Goal: Answer question/provide support: Share knowledge or assist other users

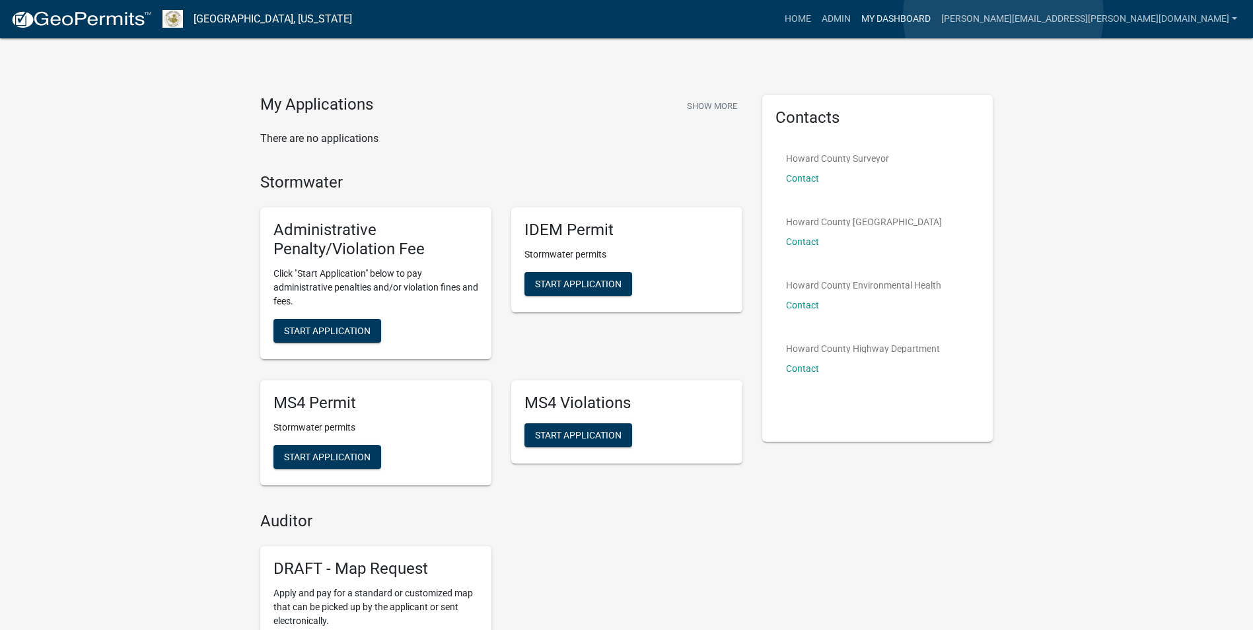
click at [936, 14] on link "My Dashboard" at bounding box center [896, 19] width 80 height 25
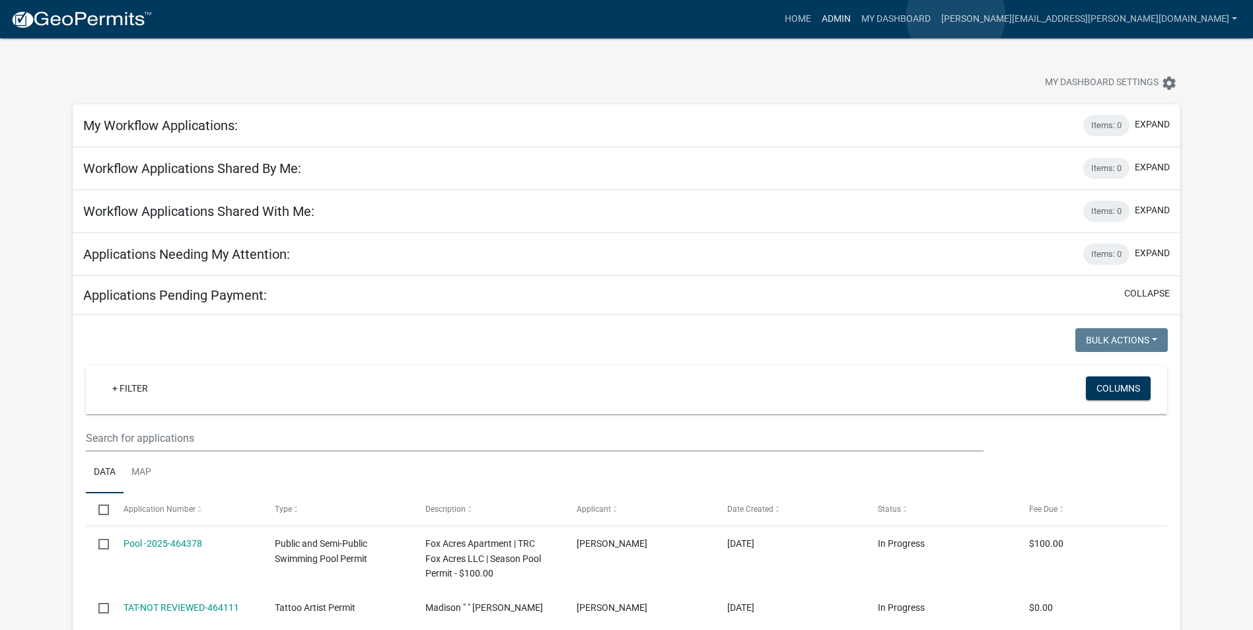
click at [856, 17] on link "Admin" at bounding box center [836, 19] width 40 height 25
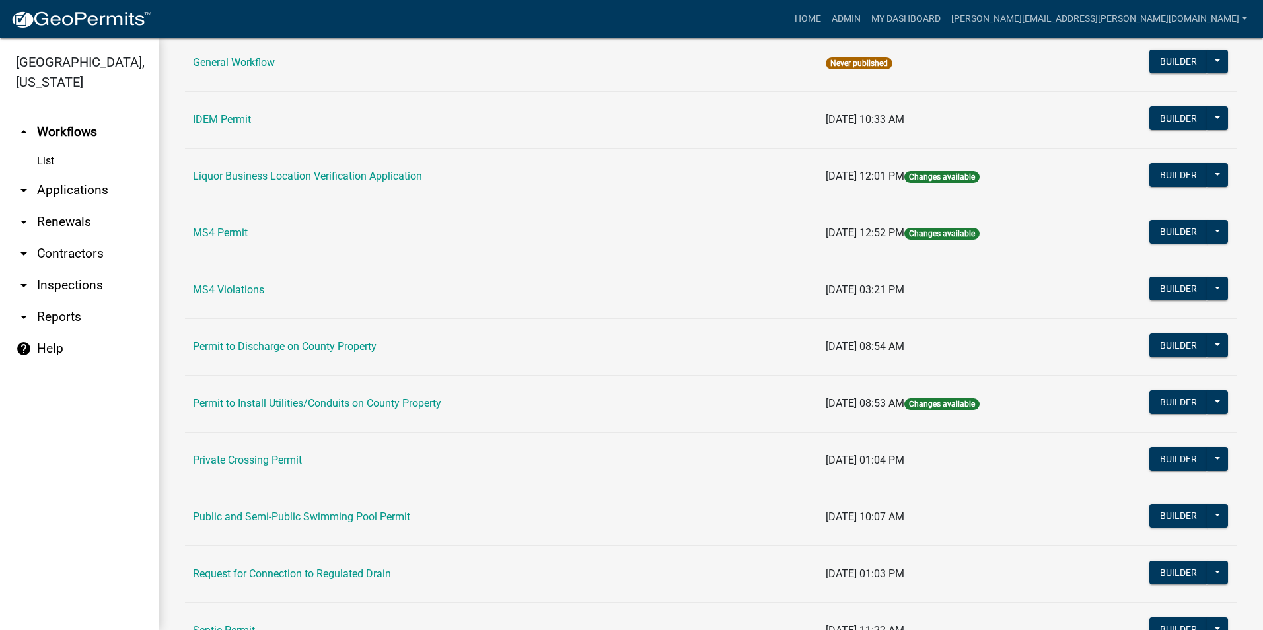
scroll to position [1055, 0]
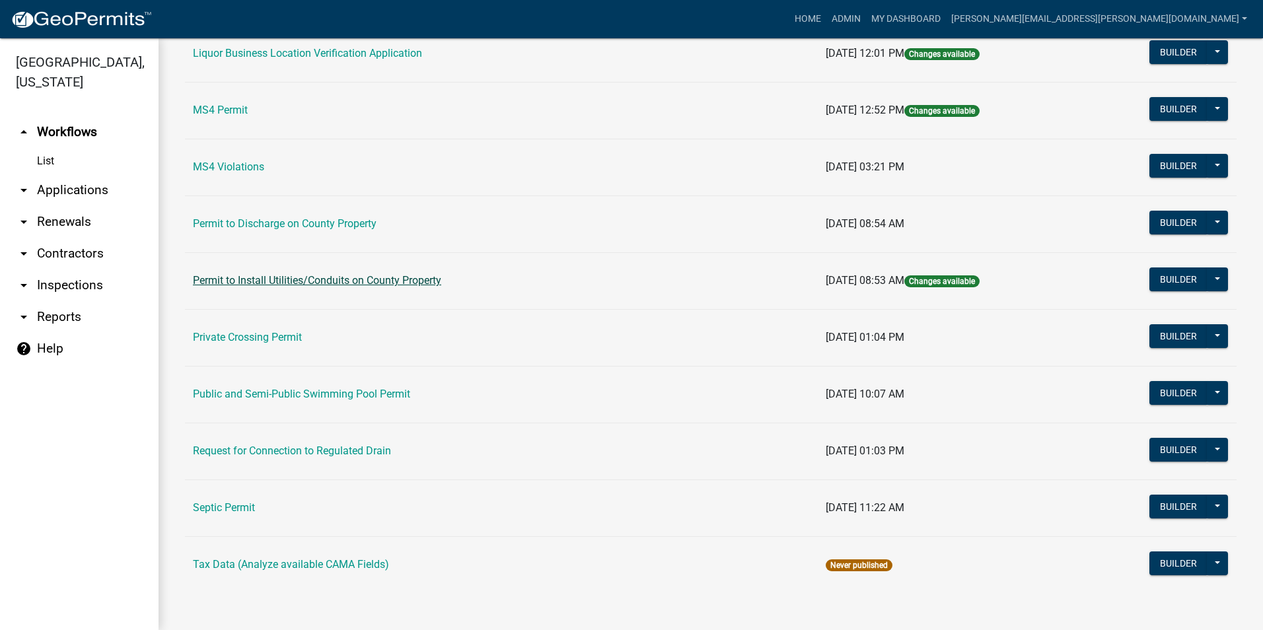
click at [402, 283] on link "Permit to Install Utilities/Conduits on County Property" at bounding box center [317, 280] width 248 height 13
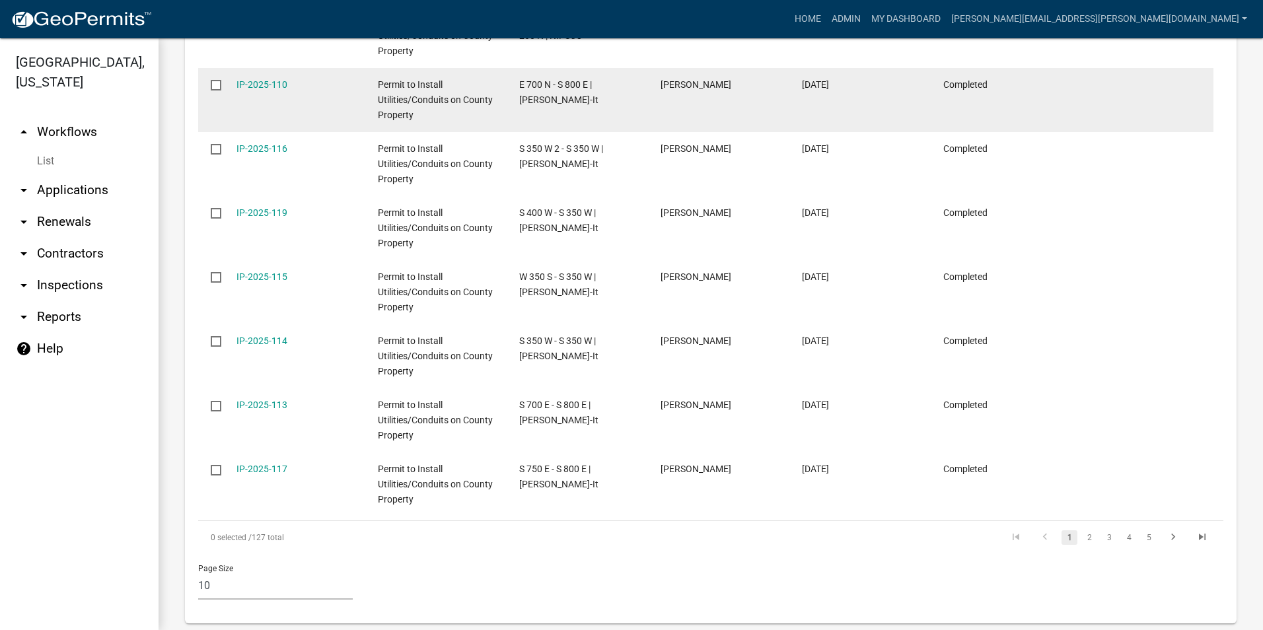
scroll to position [964, 0]
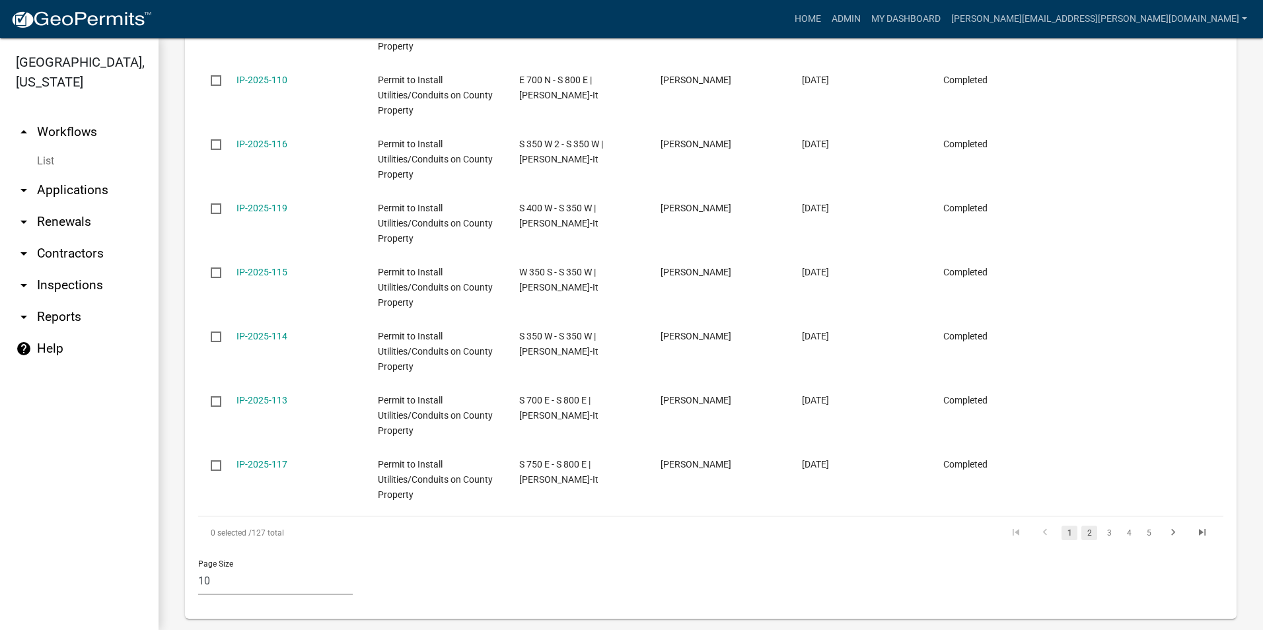
click at [1081, 526] on link "2" at bounding box center [1089, 533] width 16 height 15
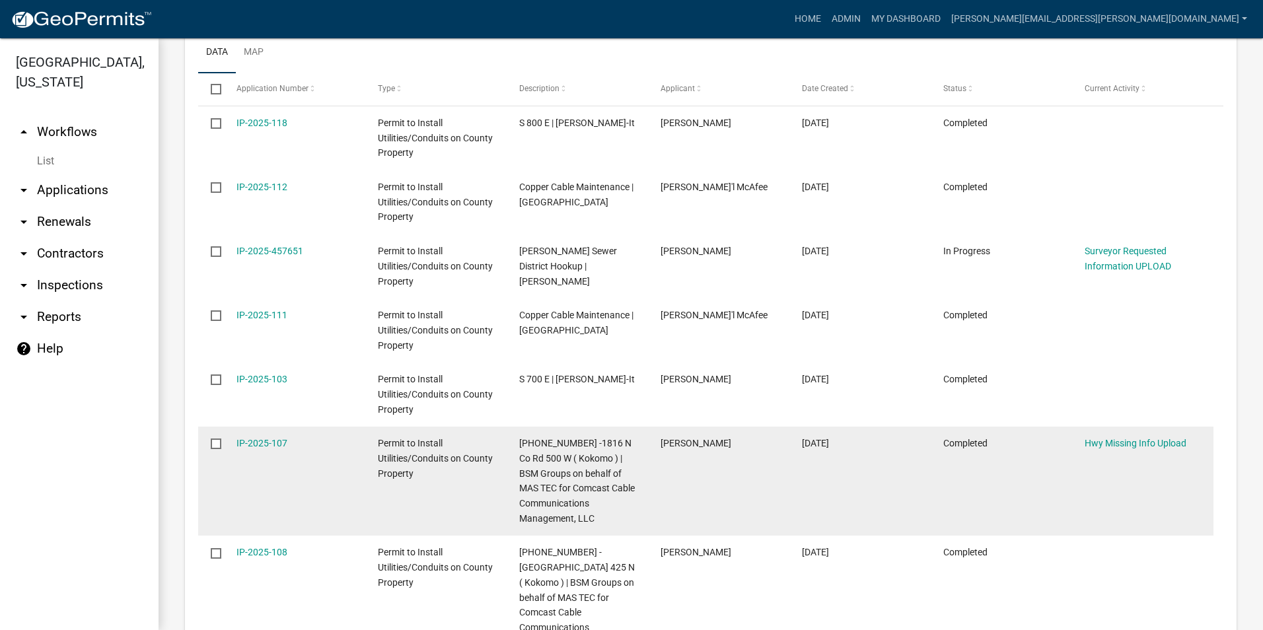
scroll to position [654, 0]
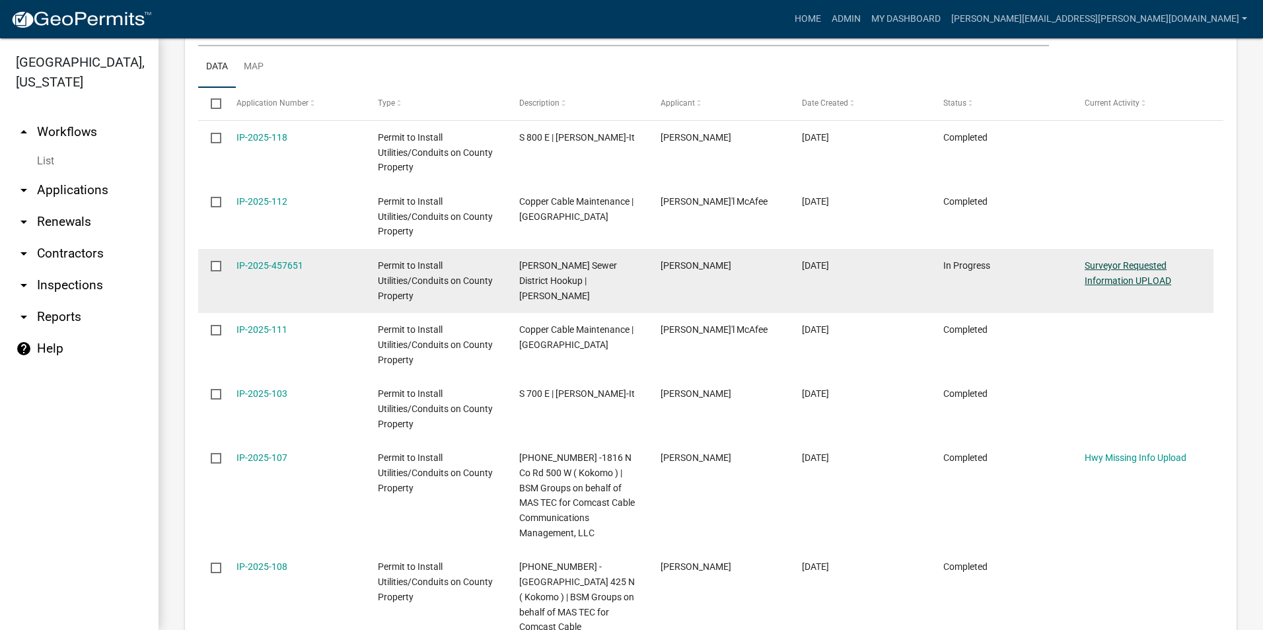
click at [1114, 281] on link "Surveyor Requested Information UPLOAD" at bounding box center [1127, 273] width 87 height 26
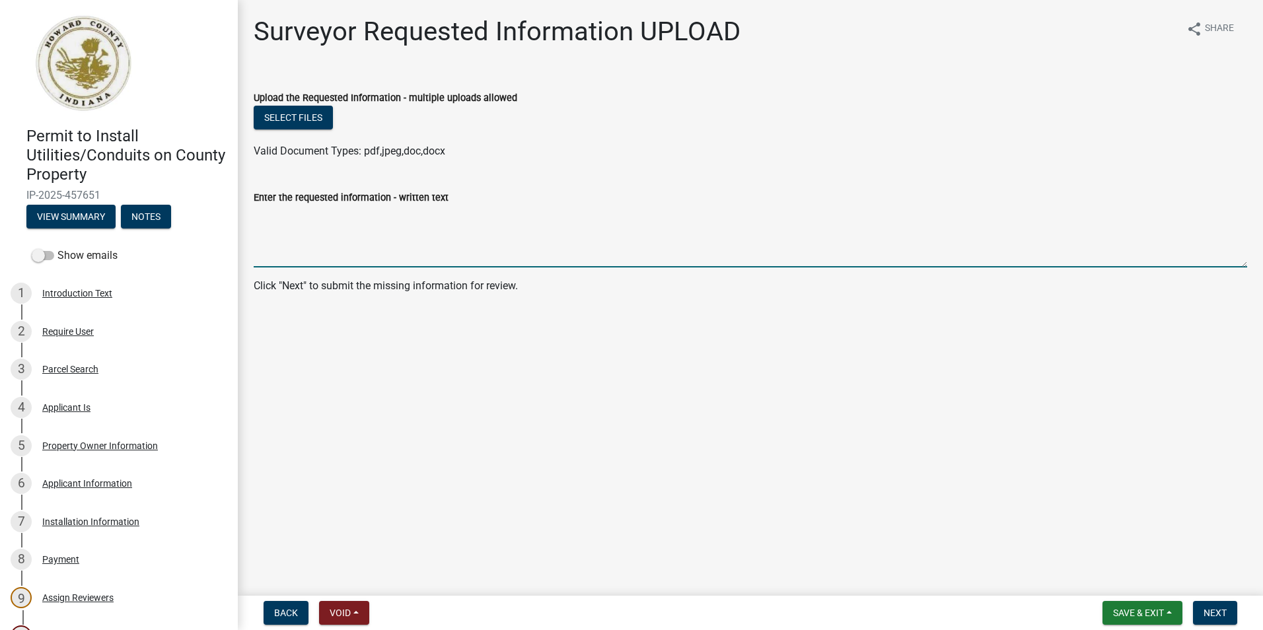
click at [476, 231] on textarea "Enter the requested information - written text" at bounding box center [750, 236] width 993 height 62
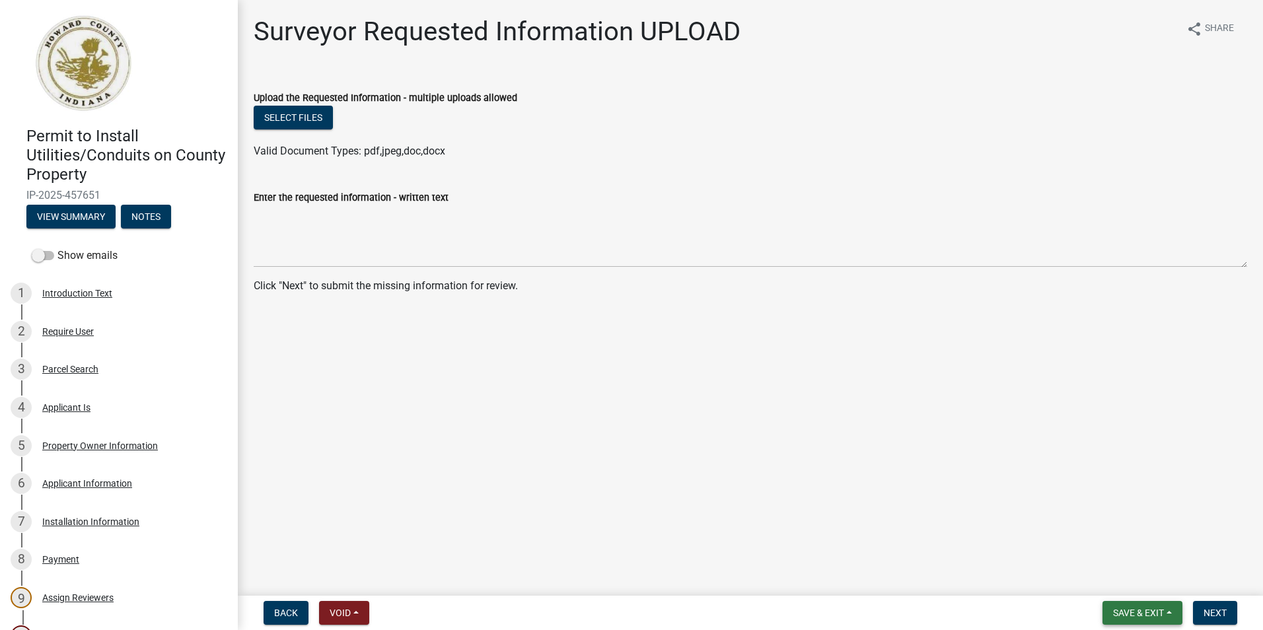
click at [1129, 617] on span "Save & Exit" at bounding box center [1138, 613] width 51 height 11
click at [1107, 579] on button "Save & Exit" at bounding box center [1129, 579] width 106 height 32
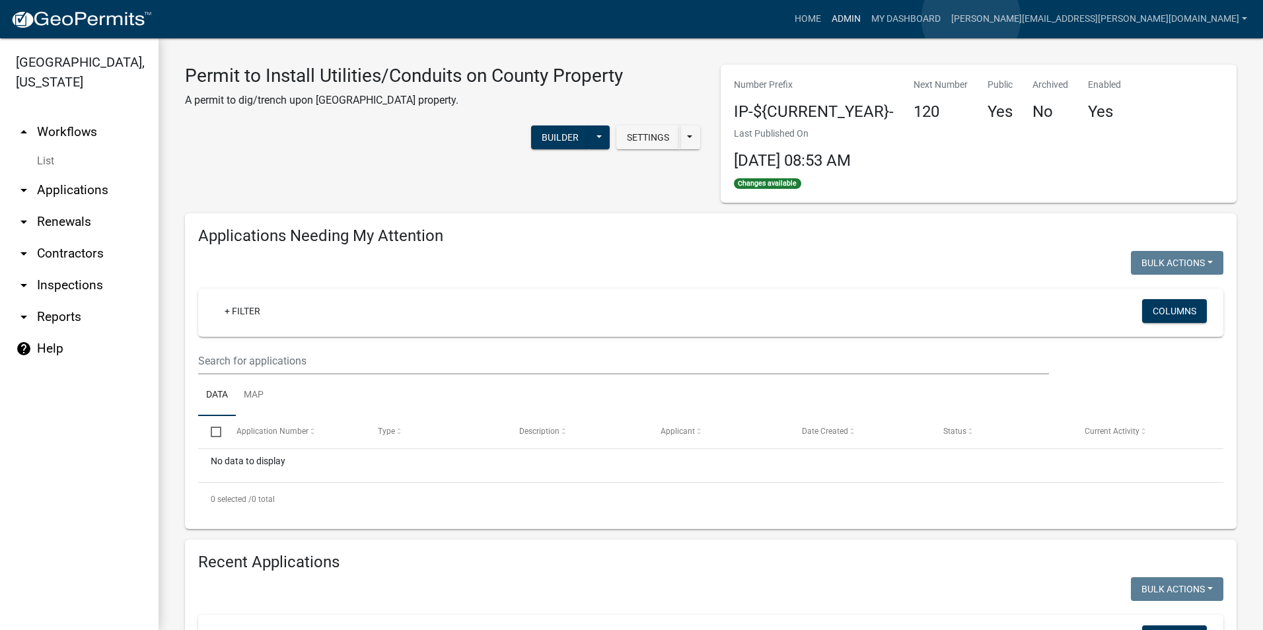
click at [866, 18] on link "Admin" at bounding box center [846, 19] width 40 height 25
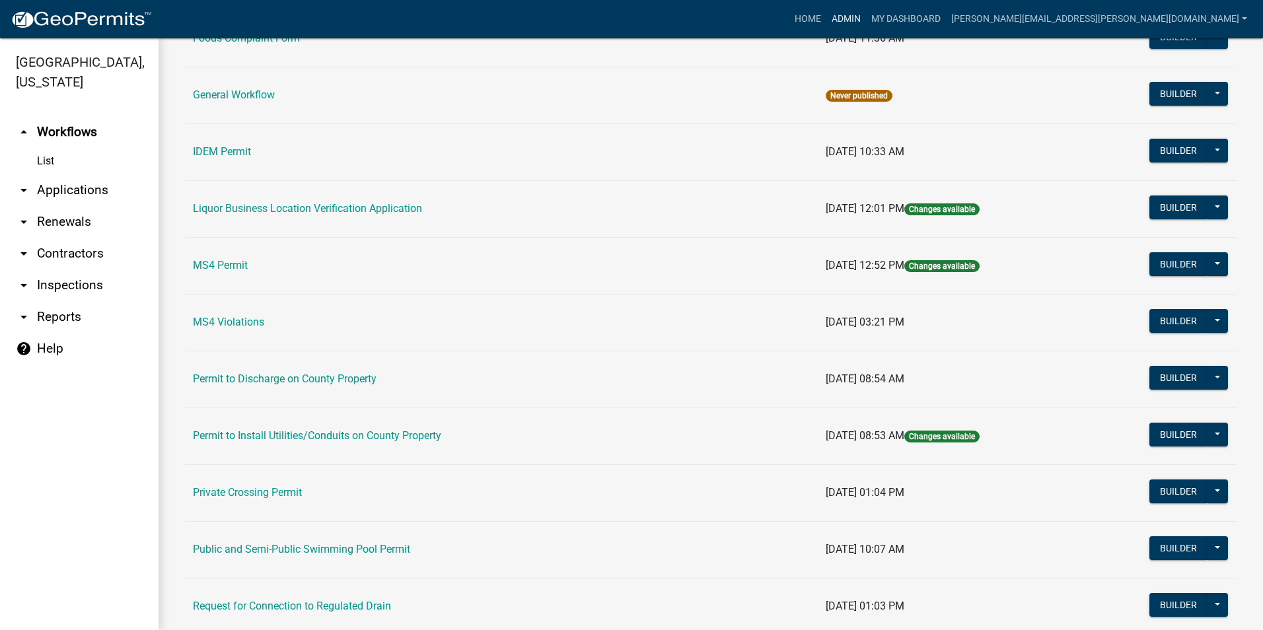
scroll to position [1055, 0]
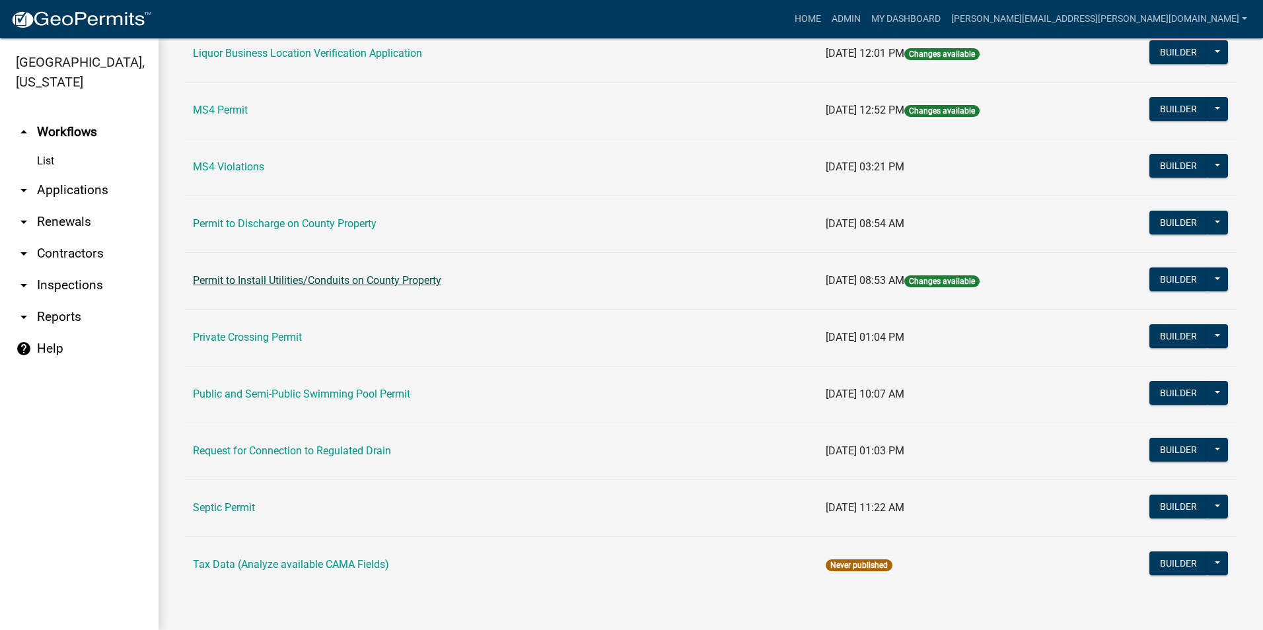
click at [412, 284] on link "Permit to Install Utilities/Conduits on County Property" at bounding box center [317, 280] width 248 height 13
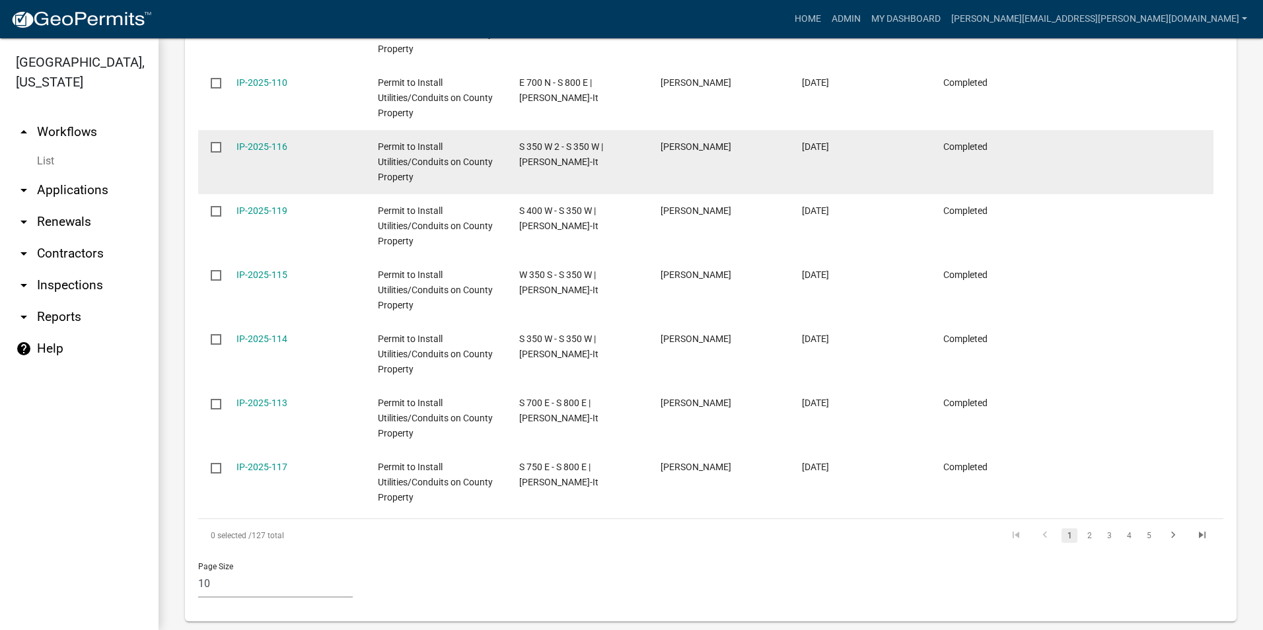
scroll to position [964, 0]
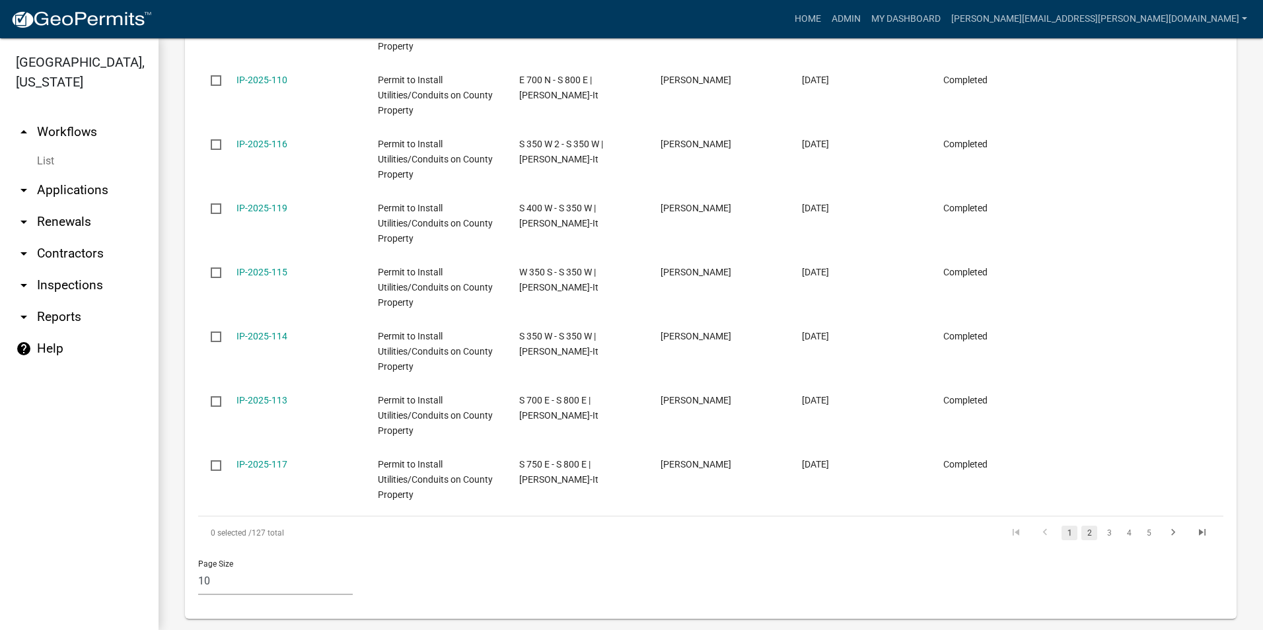
click at [1081, 526] on link "2" at bounding box center [1089, 533] width 16 height 15
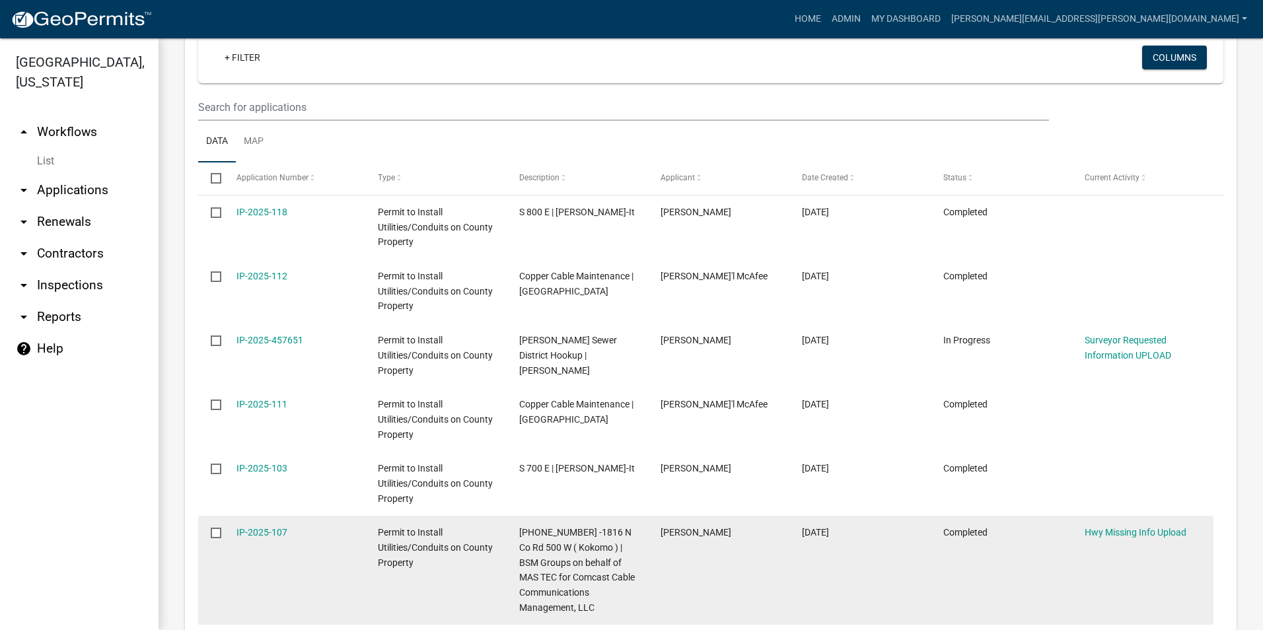
scroll to position [522, 0]
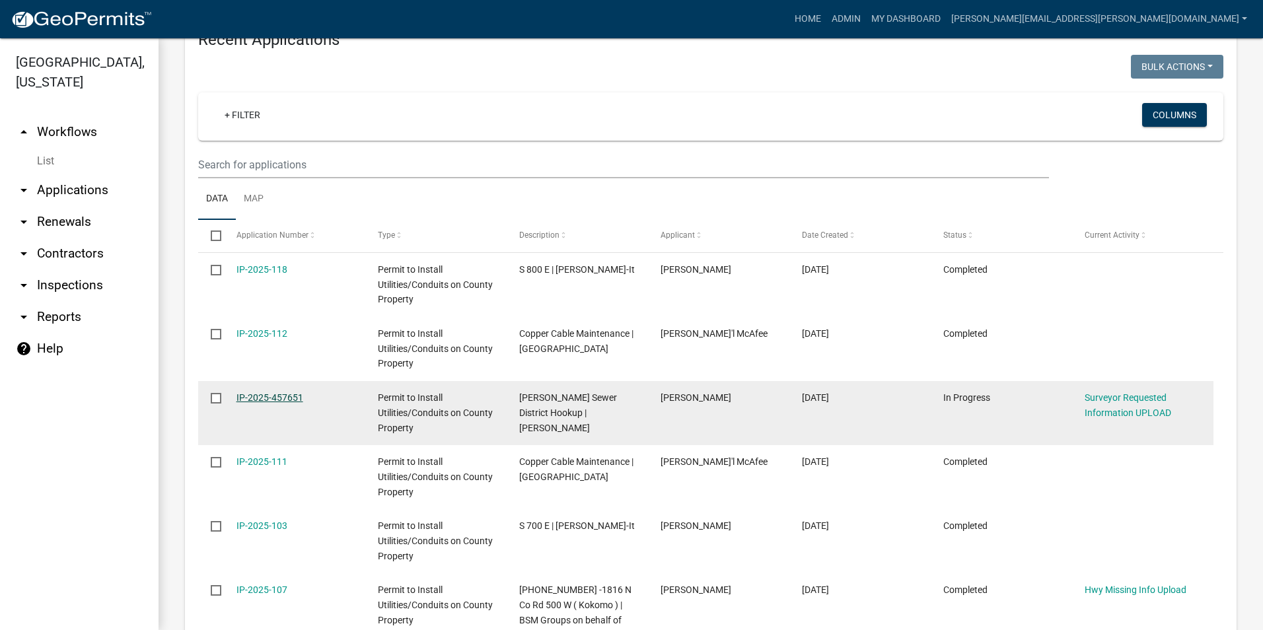
click at [283, 397] on link "IP-2025-457651" at bounding box center [269, 397] width 67 height 11
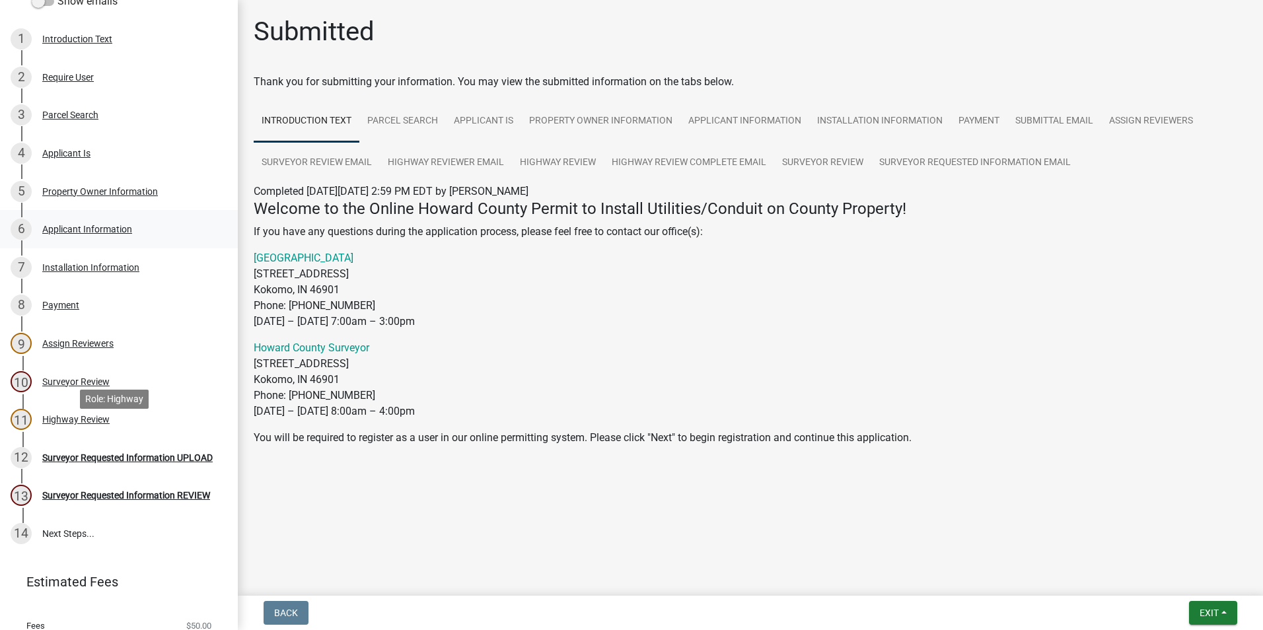
scroll to position [264, 0]
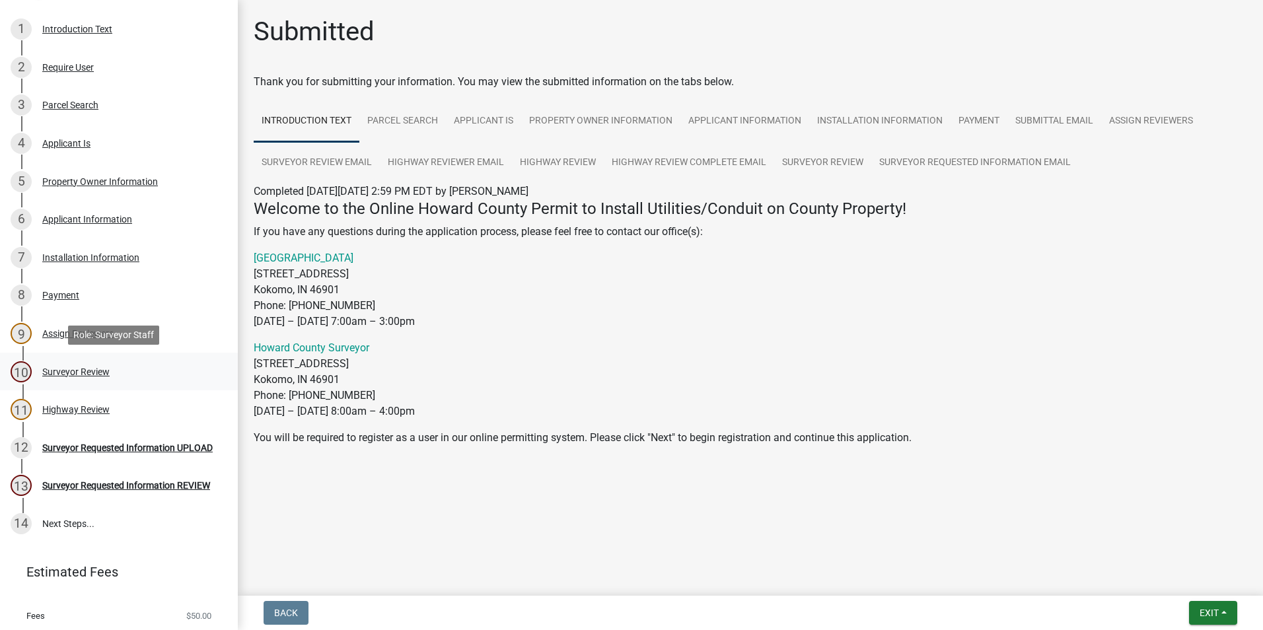
click at [97, 373] on div "Surveyor Review" at bounding box center [75, 371] width 67 height 9
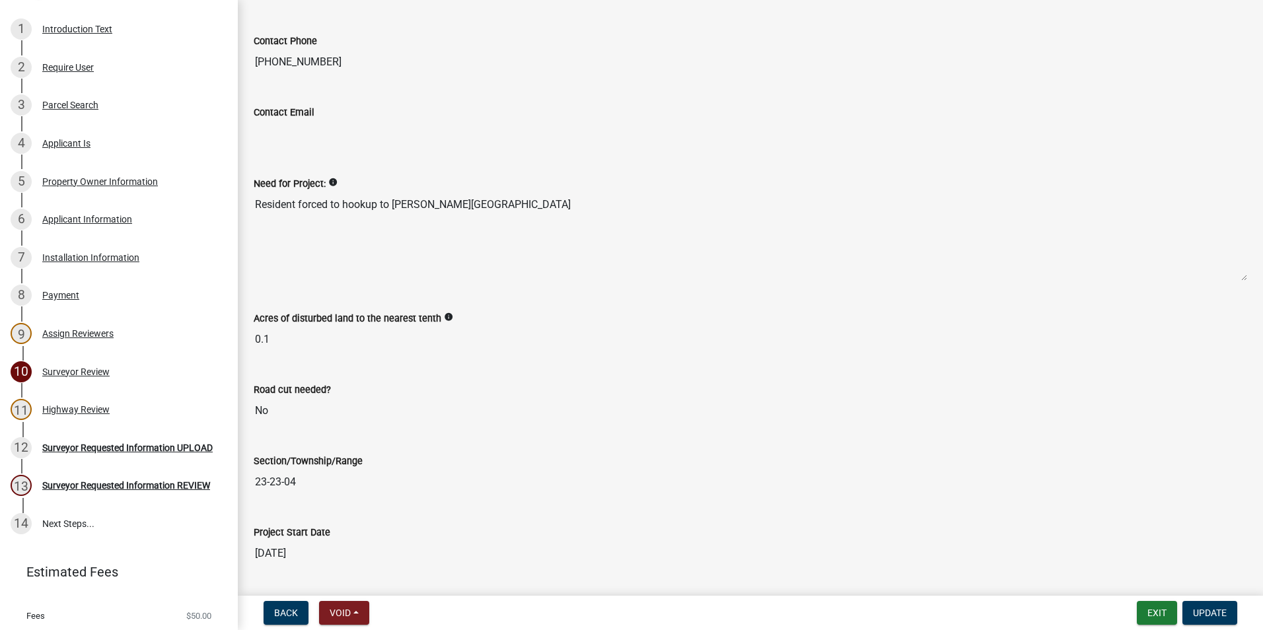
scroll to position [1636, 0]
click at [1164, 612] on button "Exit" at bounding box center [1157, 613] width 40 height 24
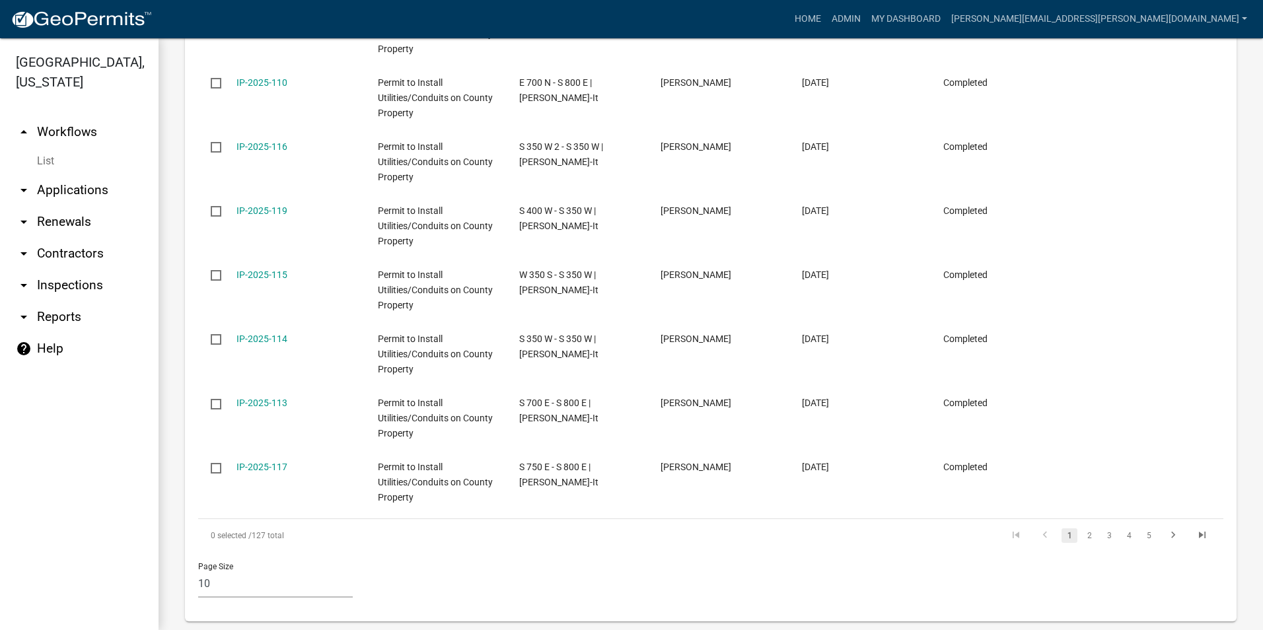
scroll to position [964, 0]
click at [1082, 526] on link "2" at bounding box center [1089, 533] width 16 height 15
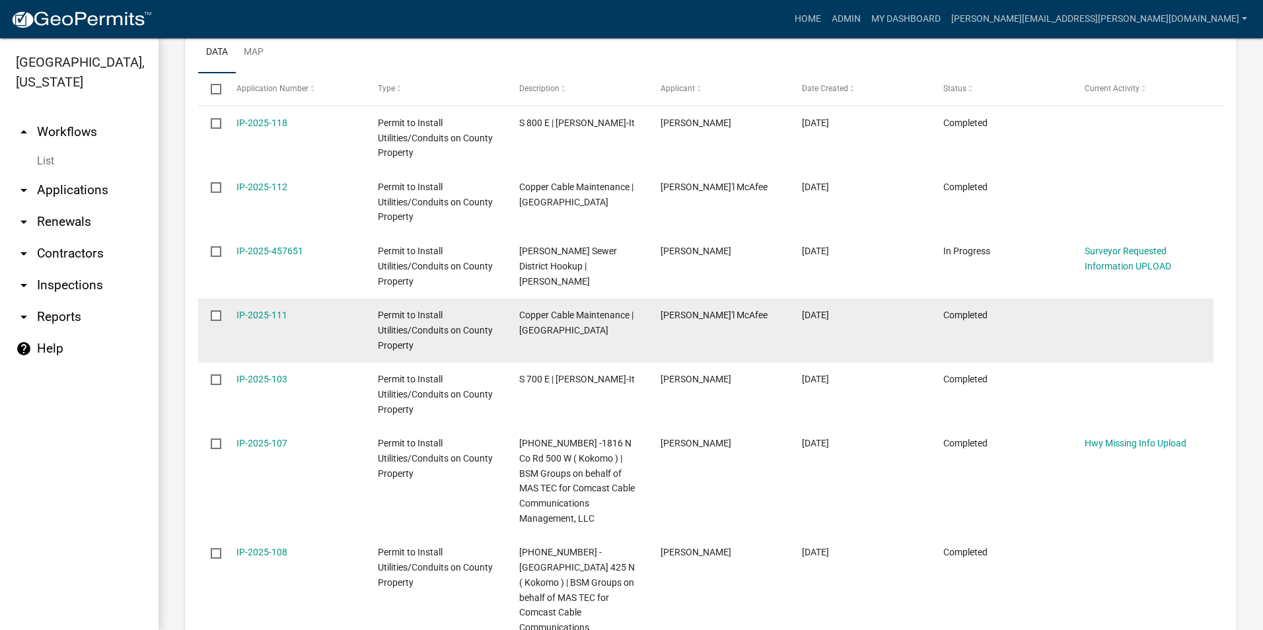
scroll to position [654, 0]
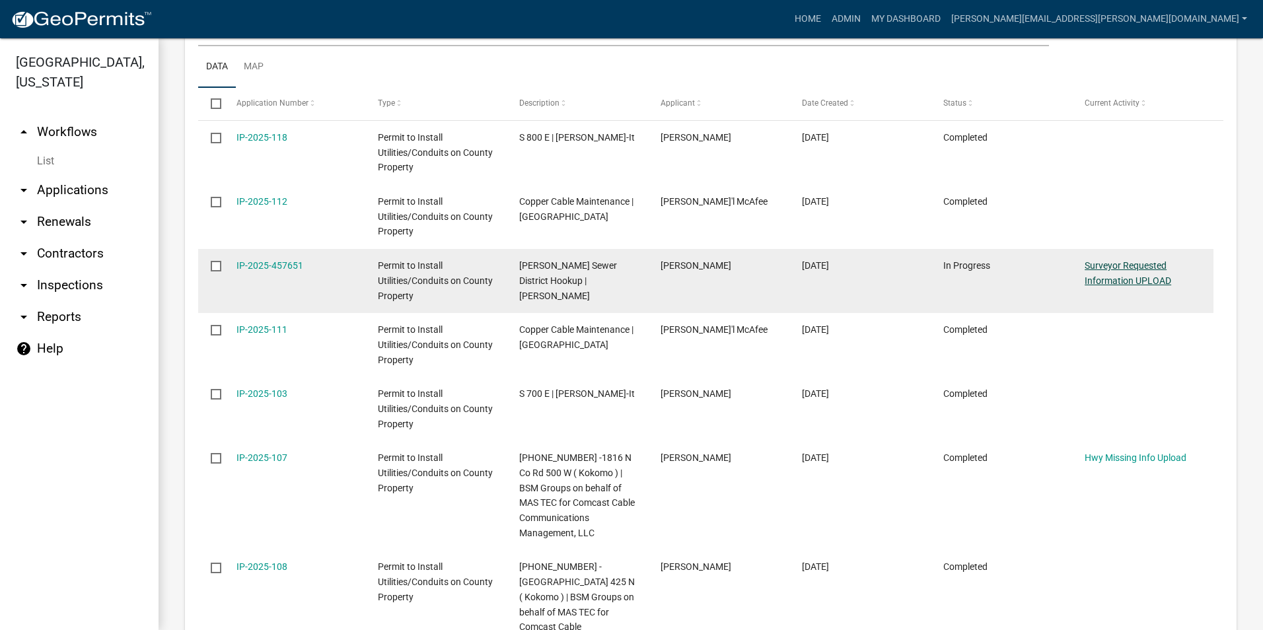
click at [1109, 265] on link "Surveyor Requested Information UPLOAD" at bounding box center [1127, 273] width 87 height 26
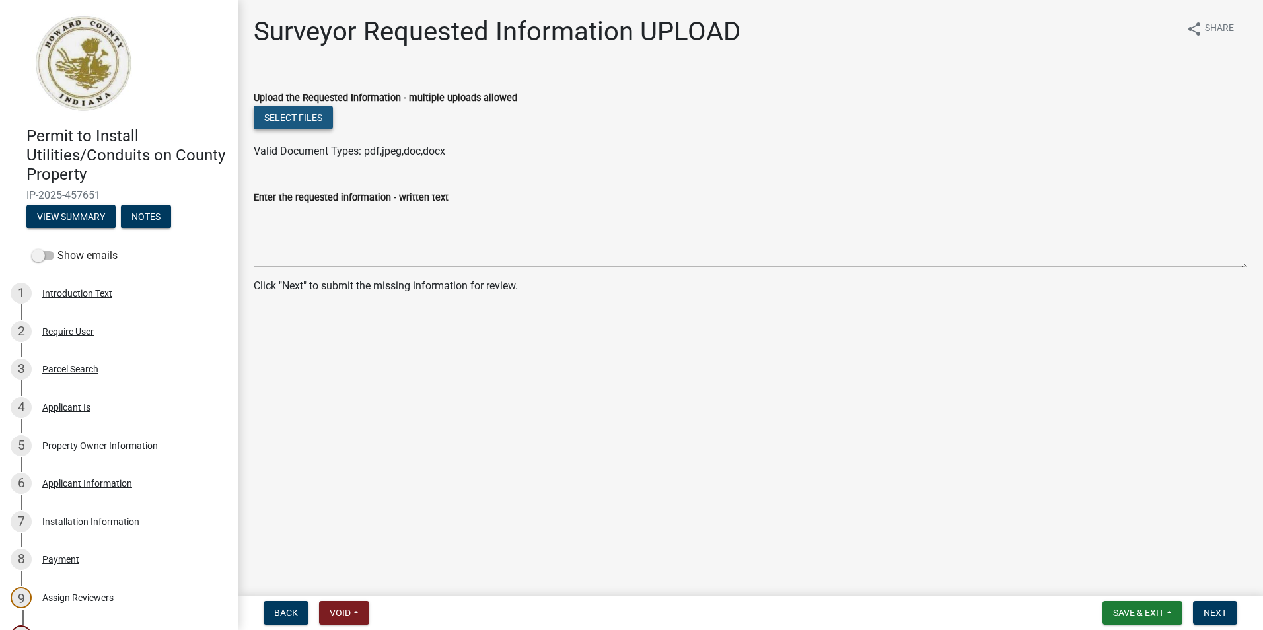
click at [297, 117] on button "Select files" at bounding box center [293, 118] width 79 height 24
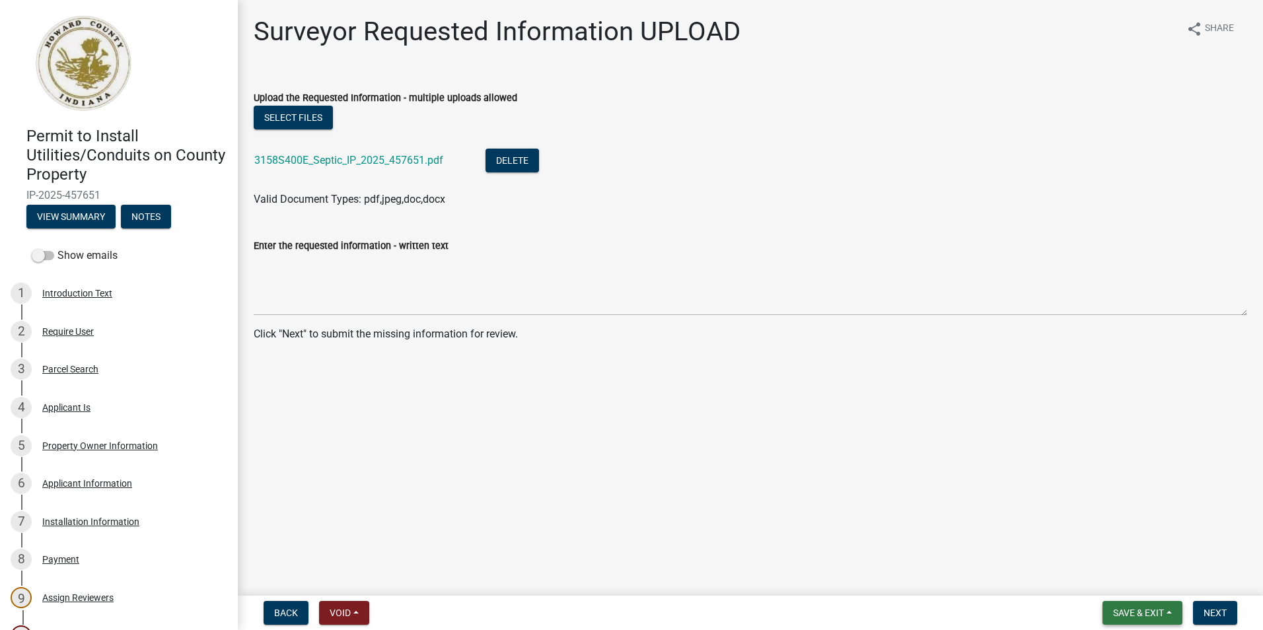
click at [1132, 614] on span "Save & Exit" at bounding box center [1138, 613] width 51 height 11
click at [1119, 579] on button "Save & Exit" at bounding box center [1129, 579] width 106 height 32
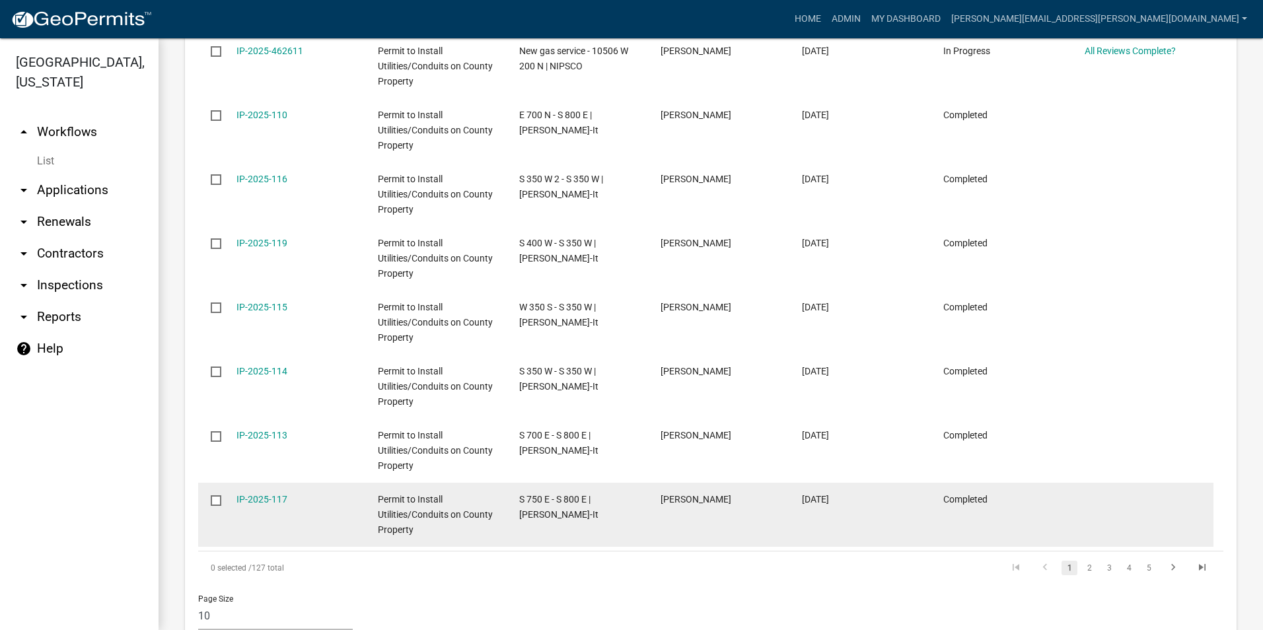
scroll to position [964, 0]
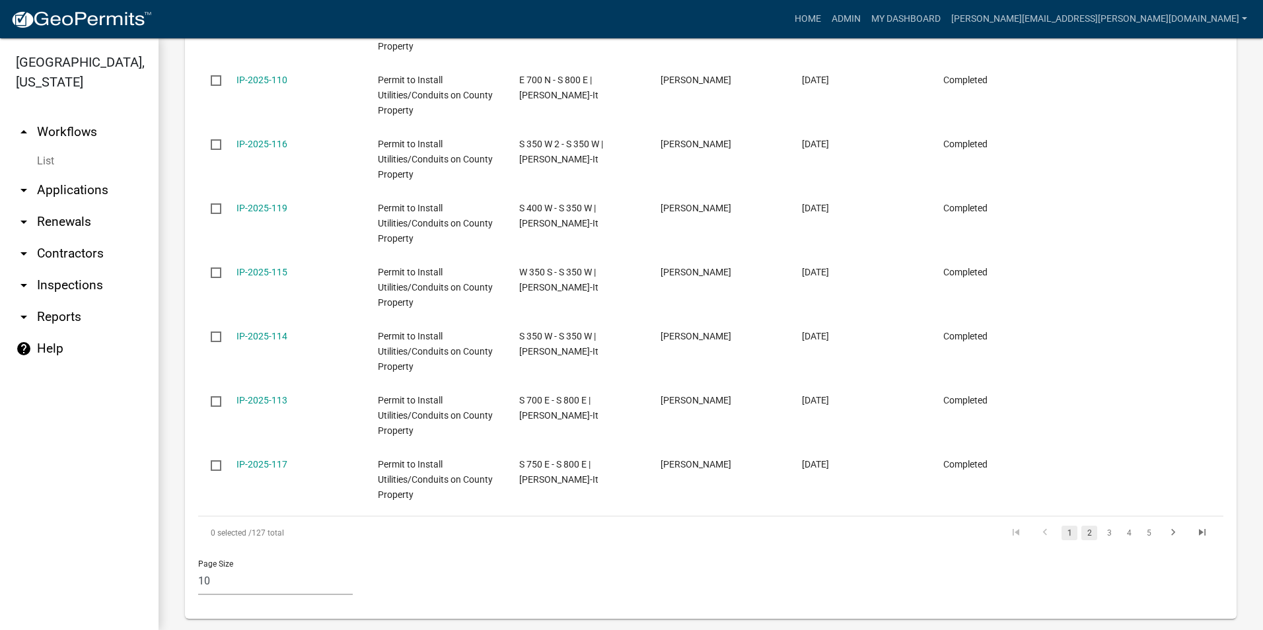
click at [1084, 526] on link "2" at bounding box center [1089, 533] width 16 height 15
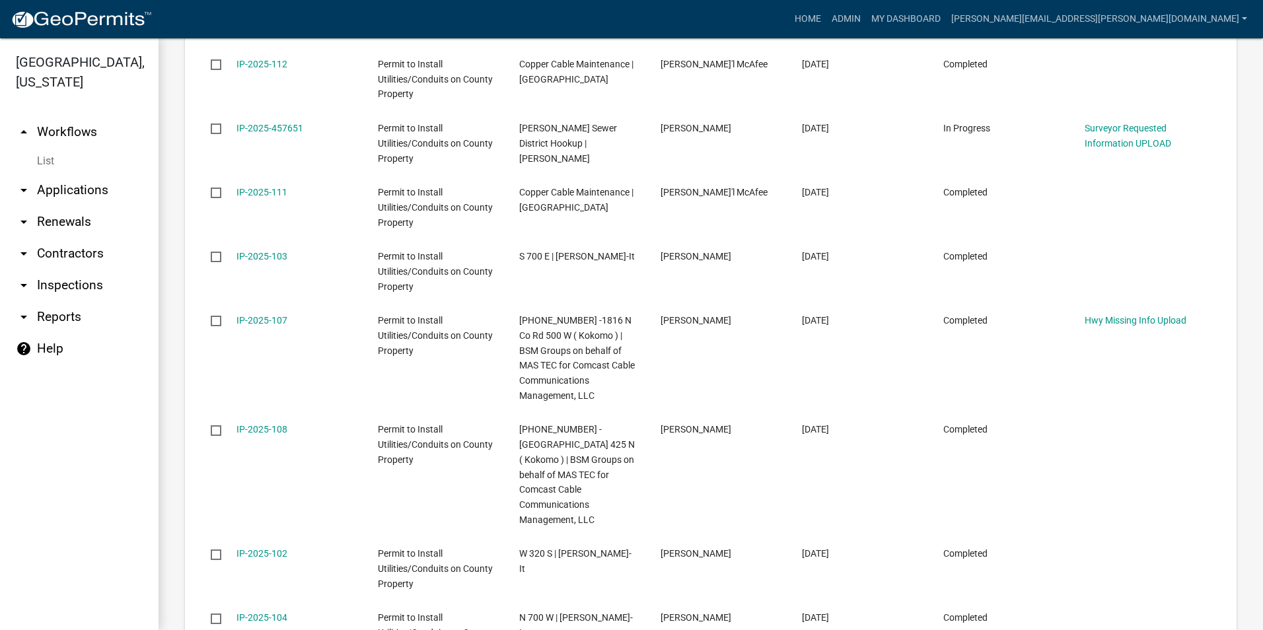
scroll to position [720, 0]
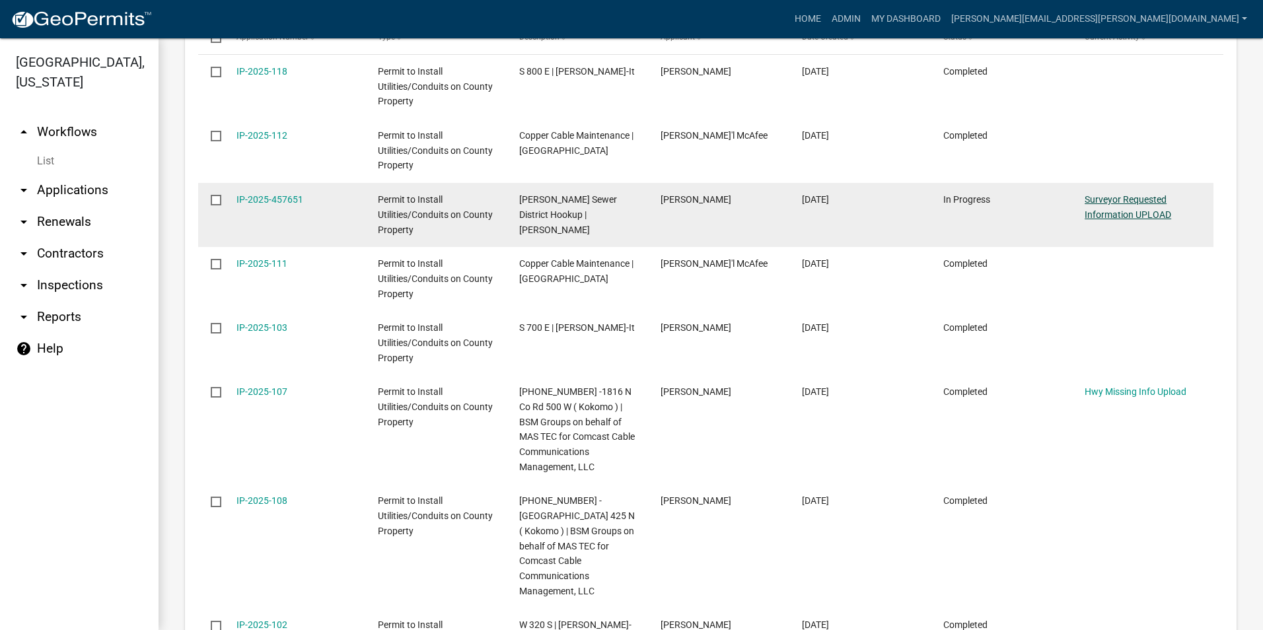
click at [1115, 217] on link "Surveyor Requested Information UPLOAD" at bounding box center [1127, 207] width 87 height 26
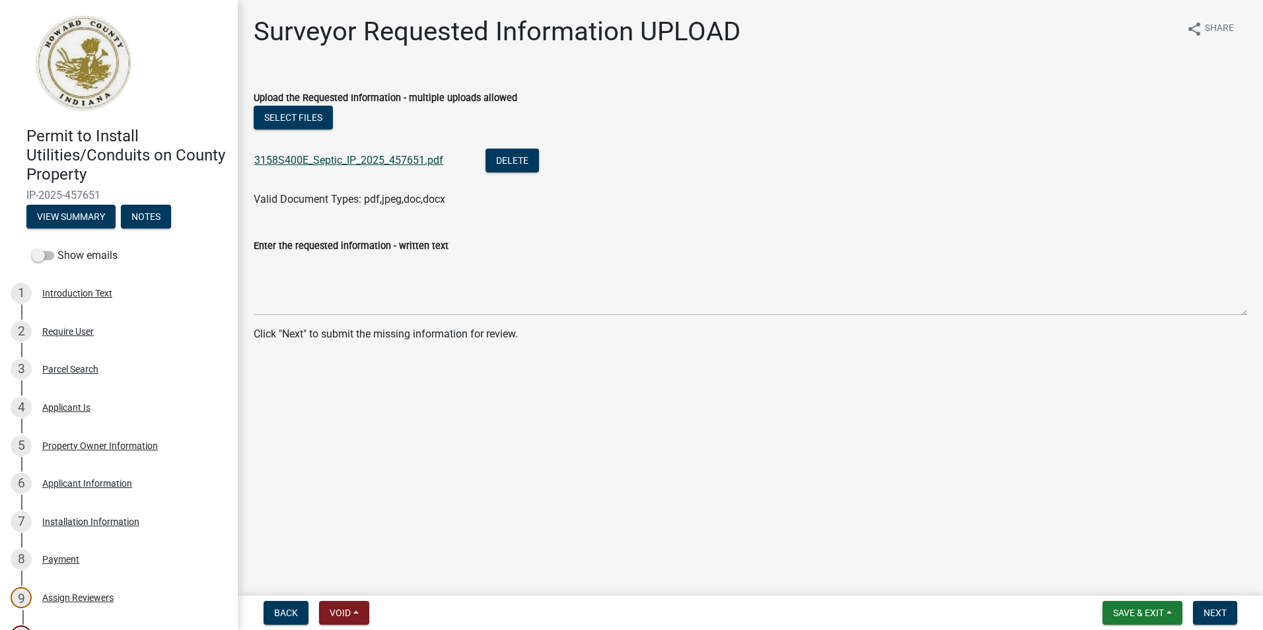
click at [398, 160] on link "3158S400E_Septic_IP_2025_457651.pdf" at bounding box center [348, 160] width 189 height 13
click at [1209, 613] on span "Next" at bounding box center [1214, 613] width 23 height 11
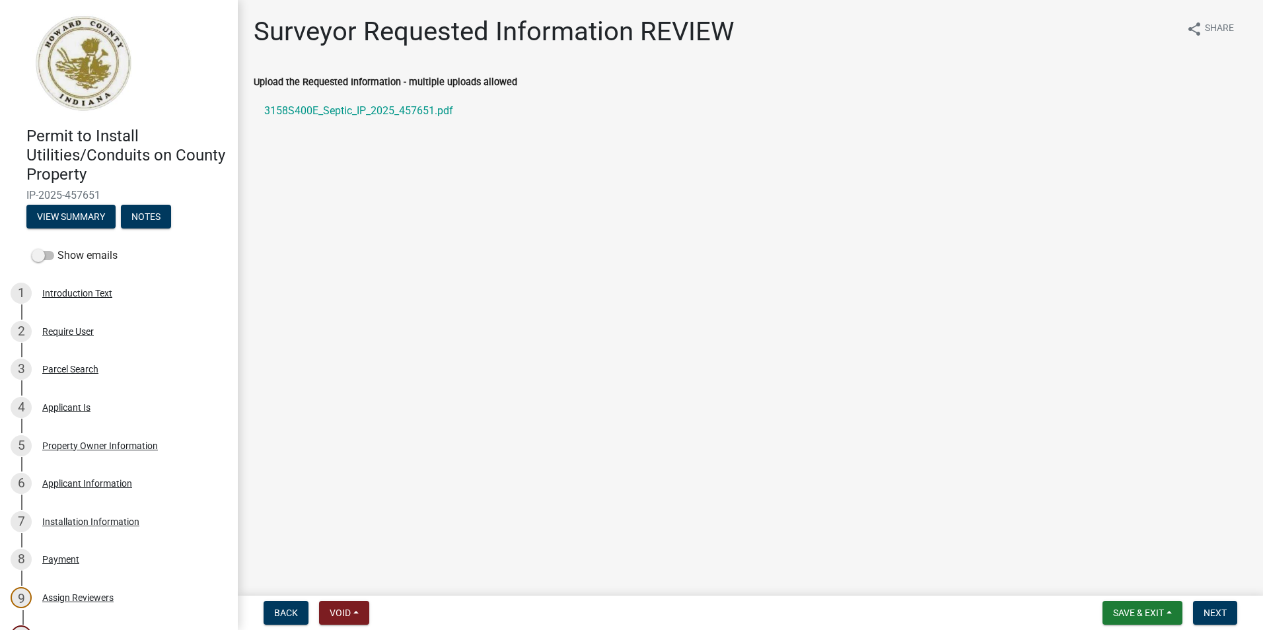
click at [484, 211] on main "Surveyor Requested Information REVIEW share Share Upload the Requested Informat…" at bounding box center [750, 295] width 1025 height 590
click at [1204, 612] on span "Next" at bounding box center [1214, 613] width 23 height 11
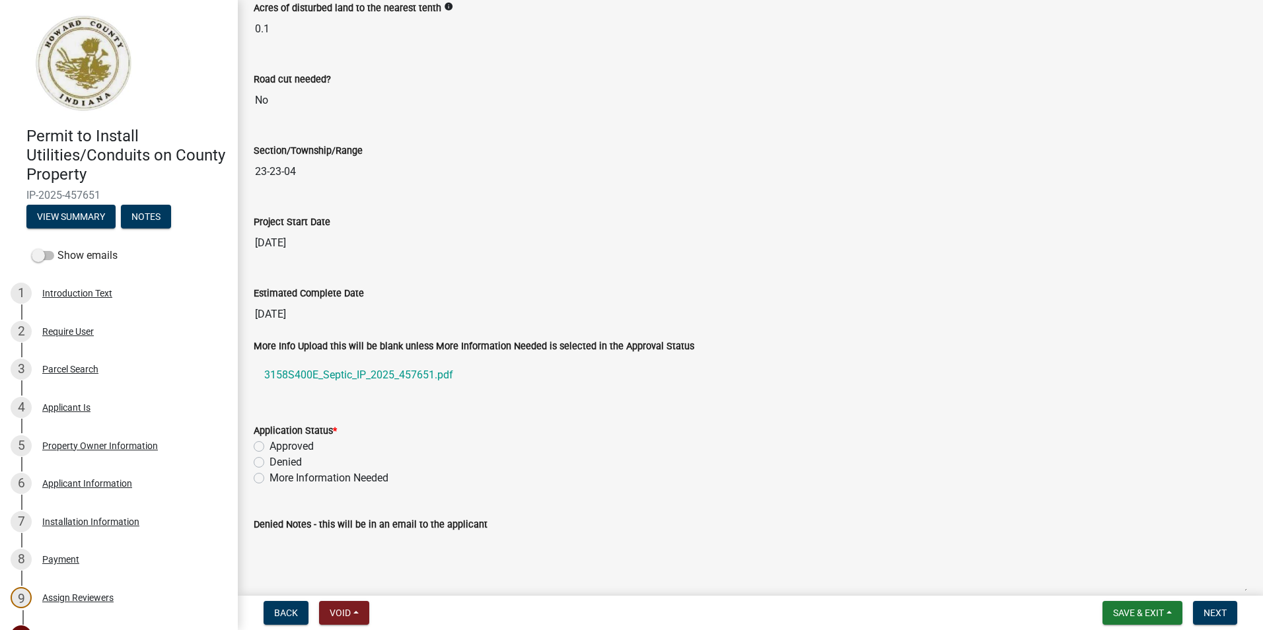
scroll to position [1981, 0]
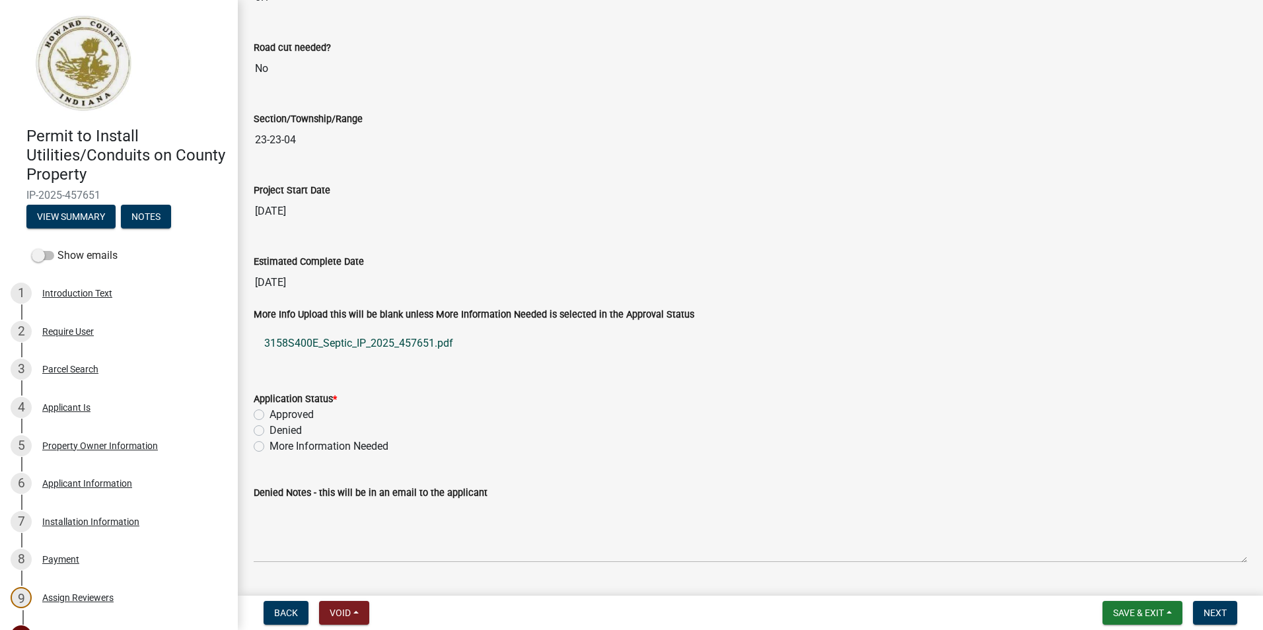
click at [398, 341] on link "3158S400E_Septic_IP_2025_457651.pdf" at bounding box center [750, 344] width 993 height 32
click at [269, 415] on label "Approved" at bounding box center [291, 415] width 44 height 16
click at [269, 415] on input "Approved" at bounding box center [273, 411] width 9 height 9
radio input "true"
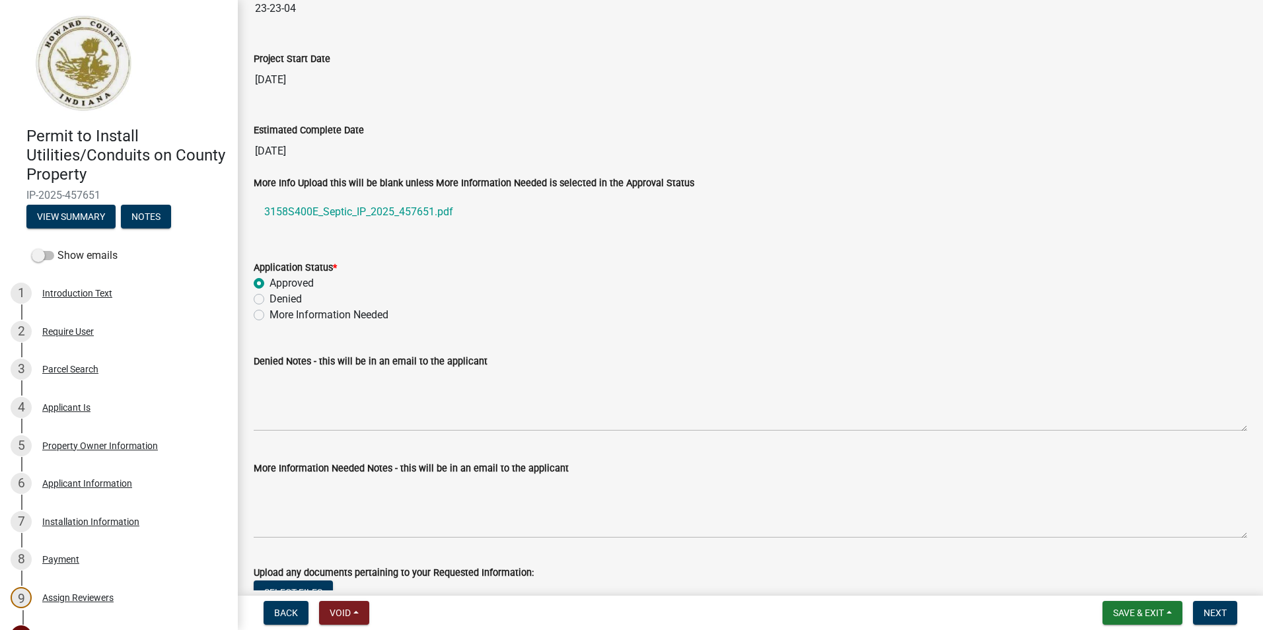
scroll to position [2113, 0]
click at [299, 437] on wm-data-entity-input "Denied Notes - this will be in an email to the applicant" at bounding box center [750, 387] width 993 height 107
click at [293, 450] on div "More Information Needed Notes - this will be in an email to the applicant" at bounding box center [750, 489] width 993 height 96
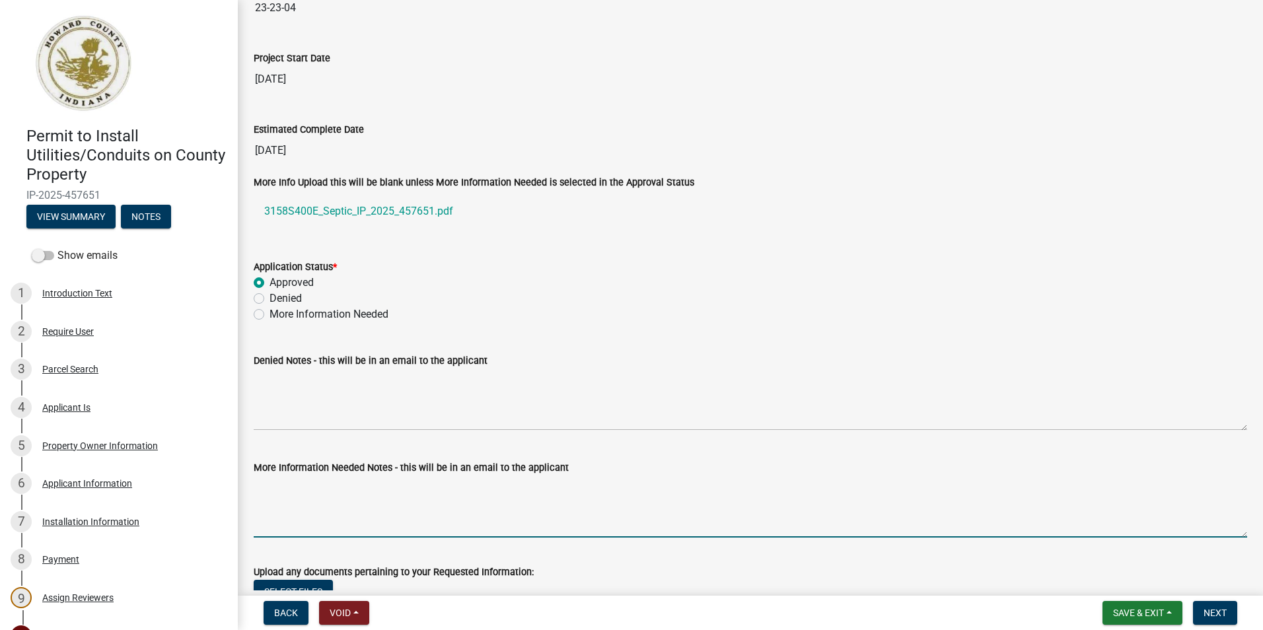
click at [291, 479] on textarea "More Information Needed Notes - this will be in an email to the applicant" at bounding box center [750, 506] width 993 height 62
click at [496, 488] on textarea "Work is completed in the field. 8/21/2025 hp" at bounding box center [750, 506] width 993 height 62
type textarea "Work is completed in the field. 8/21/2025 hp"
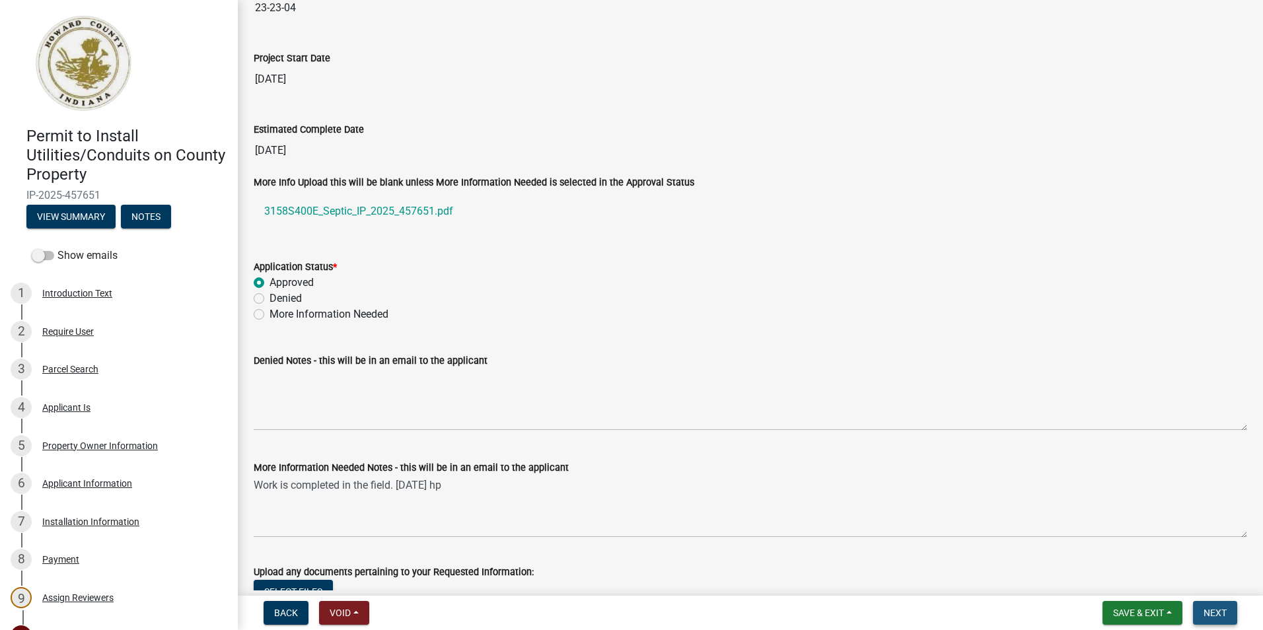
click at [1207, 614] on span "Next" at bounding box center [1214, 613] width 23 height 11
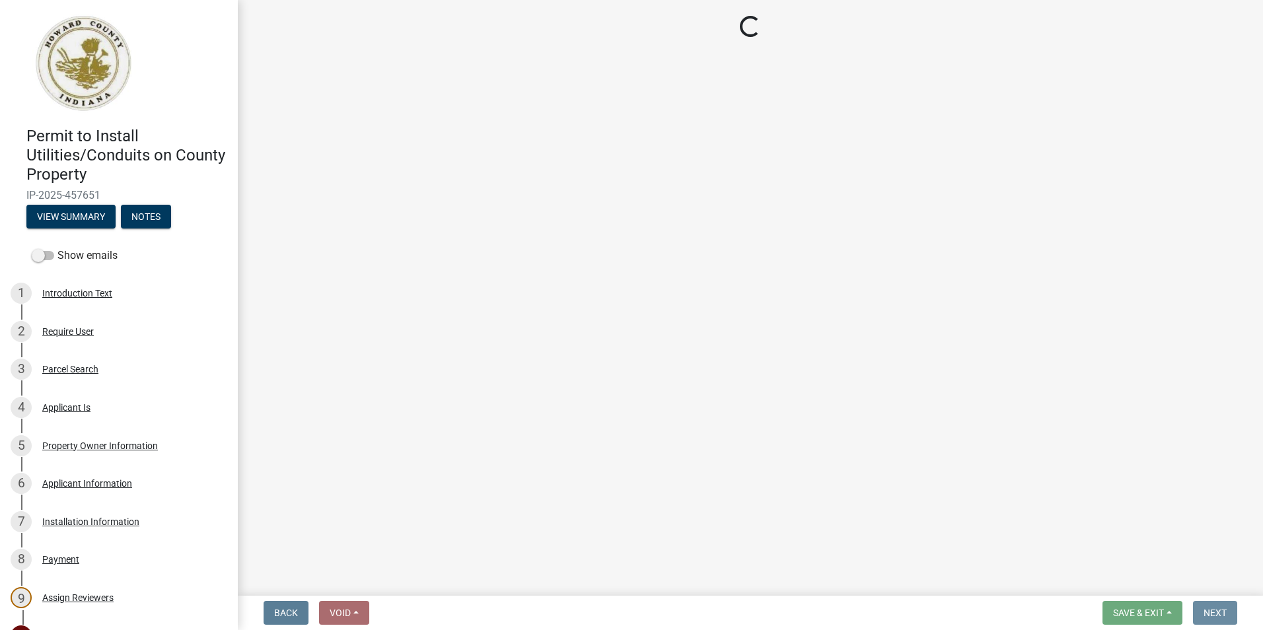
scroll to position [0, 0]
